Goal: Task Accomplishment & Management: Complete application form

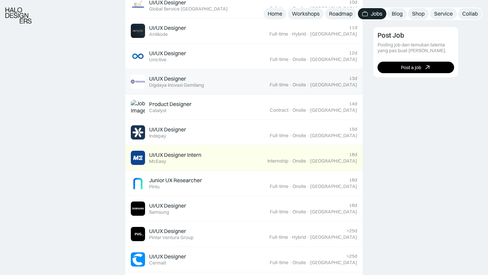
scroll to position [299, 0]
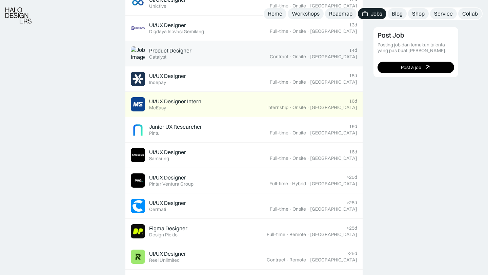
scroll to position [365, 0]
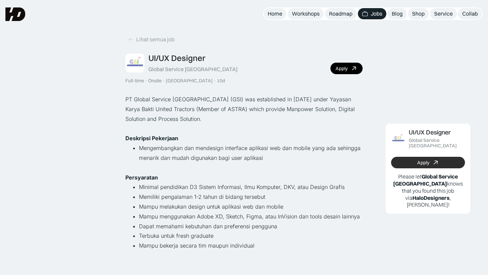
click at [424, 157] on link "Apply" at bounding box center [428, 163] width 74 height 12
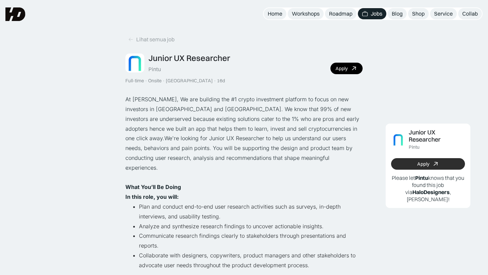
click at [422, 166] on div "Apply" at bounding box center [424, 164] width 12 height 6
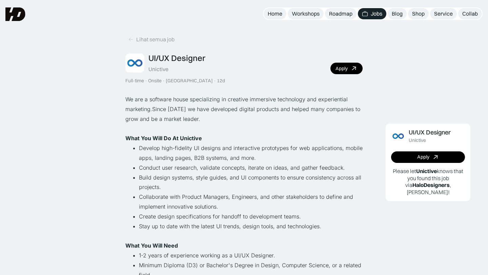
click at [326, 138] on p "What You Will Do At Unictive" at bounding box center [243, 139] width 237 height 10
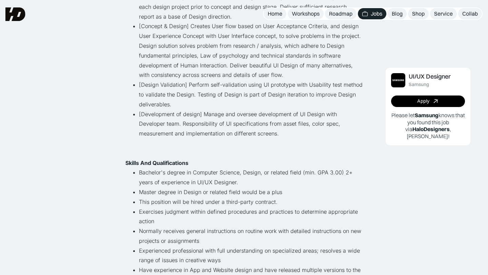
scroll to position [85, 0]
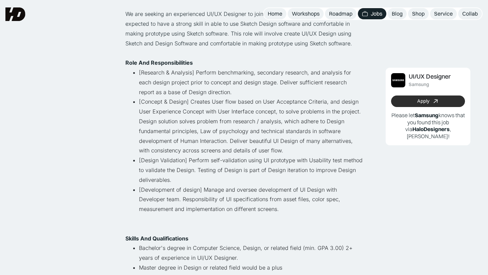
click at [441, 100] on link "Apply" at bounding box center [428, 102] width 74 height 12
drag, startPoint x: 401, startPoint y: 128, endPoint x: 438, endPoint y: 129, distance: 37.7
click at [438, 129] on p "Please let Samsung knows that you found this job via HaloDesigners , Gluck!" at bounding box center [428, 126] width 74 height 28
copy b "HaloDesigners"
